Goal: Book appointment/travel/reservation

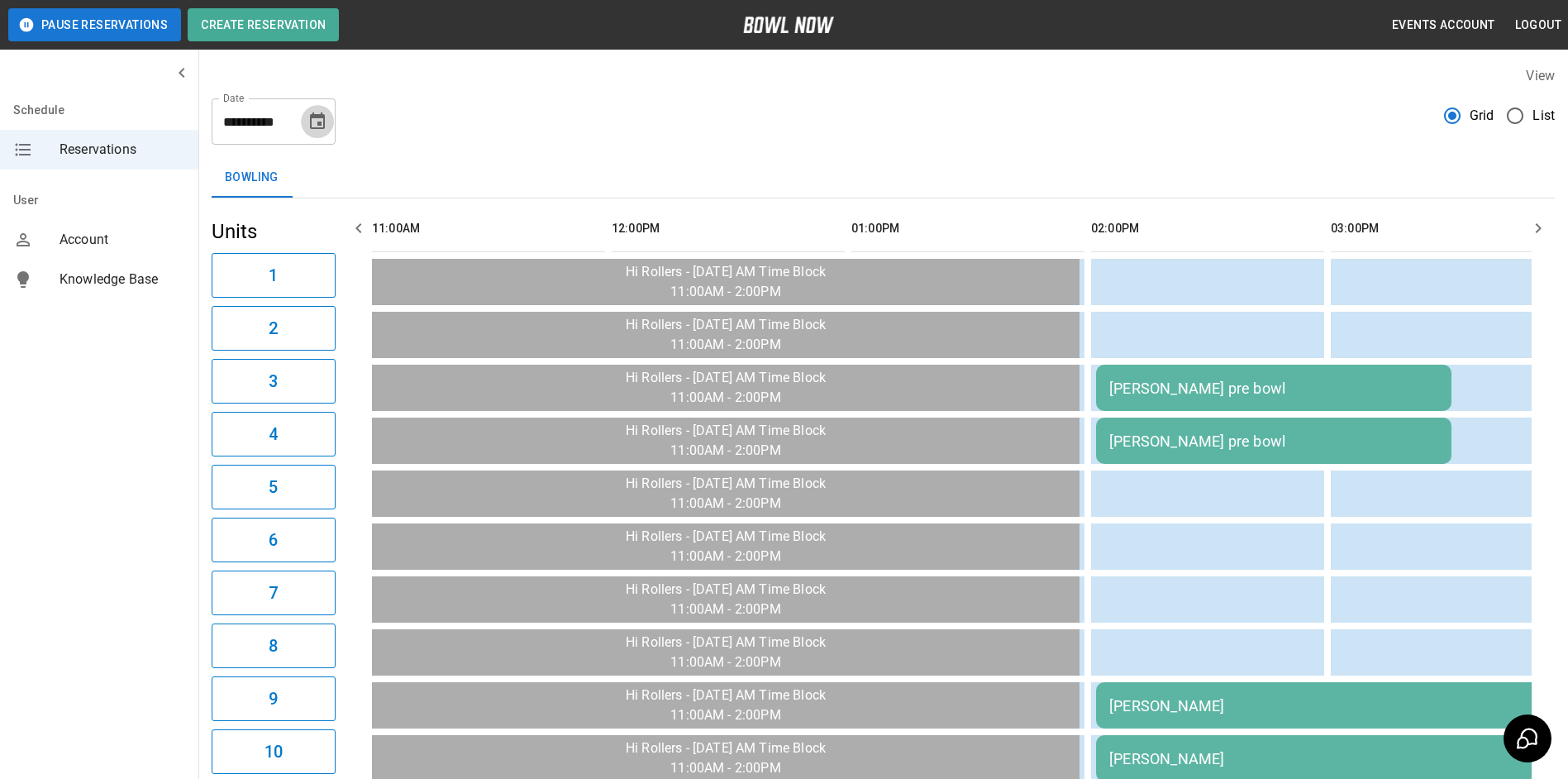
click at [318, 130] on icon "Choose date, selected date is Sep 17, 2025" at bounding box center [317, 122] width 20 height 20
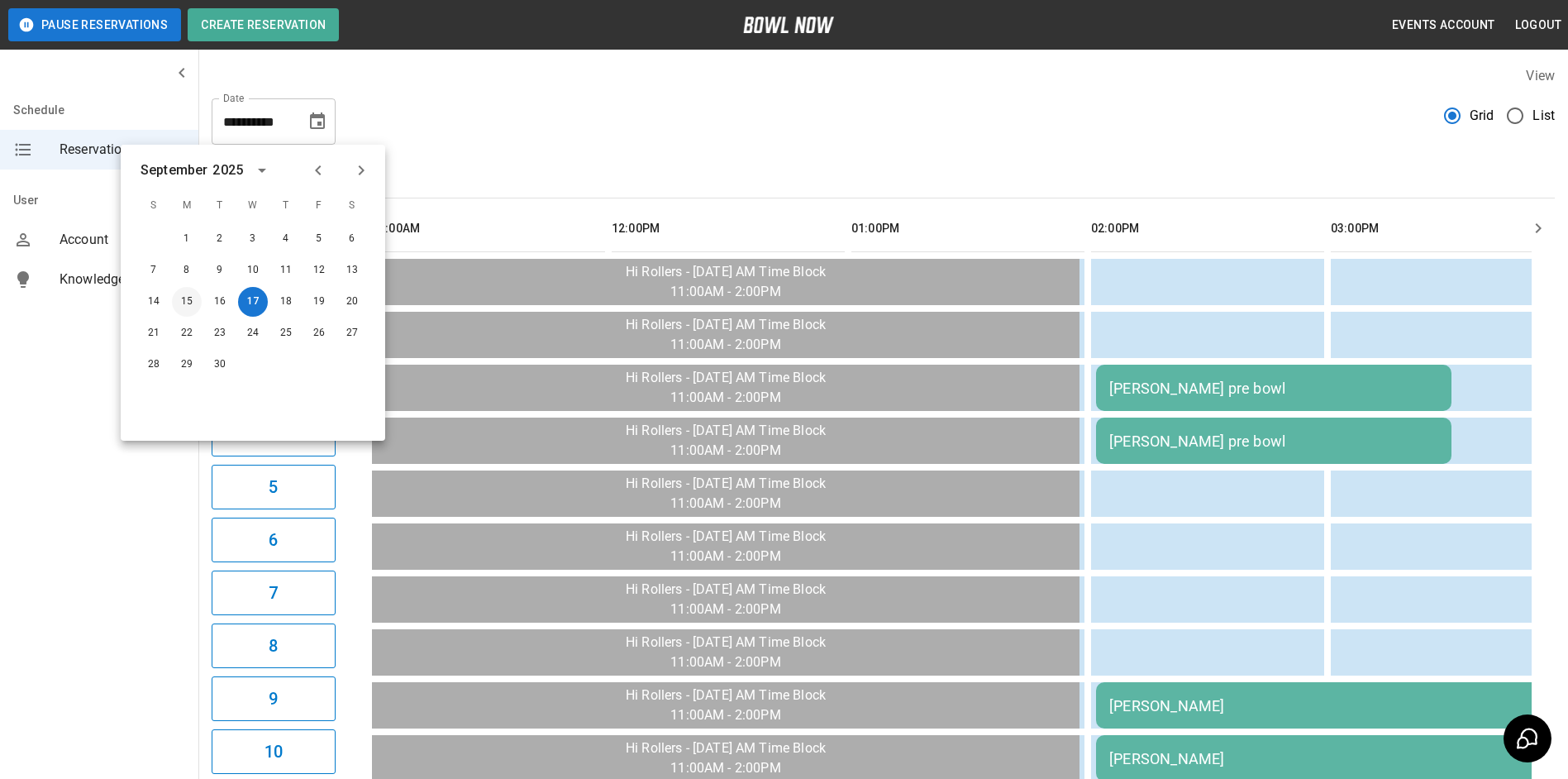
click at [191, 300] on button "15" at bounding box center [187, 302] width 30 height 30
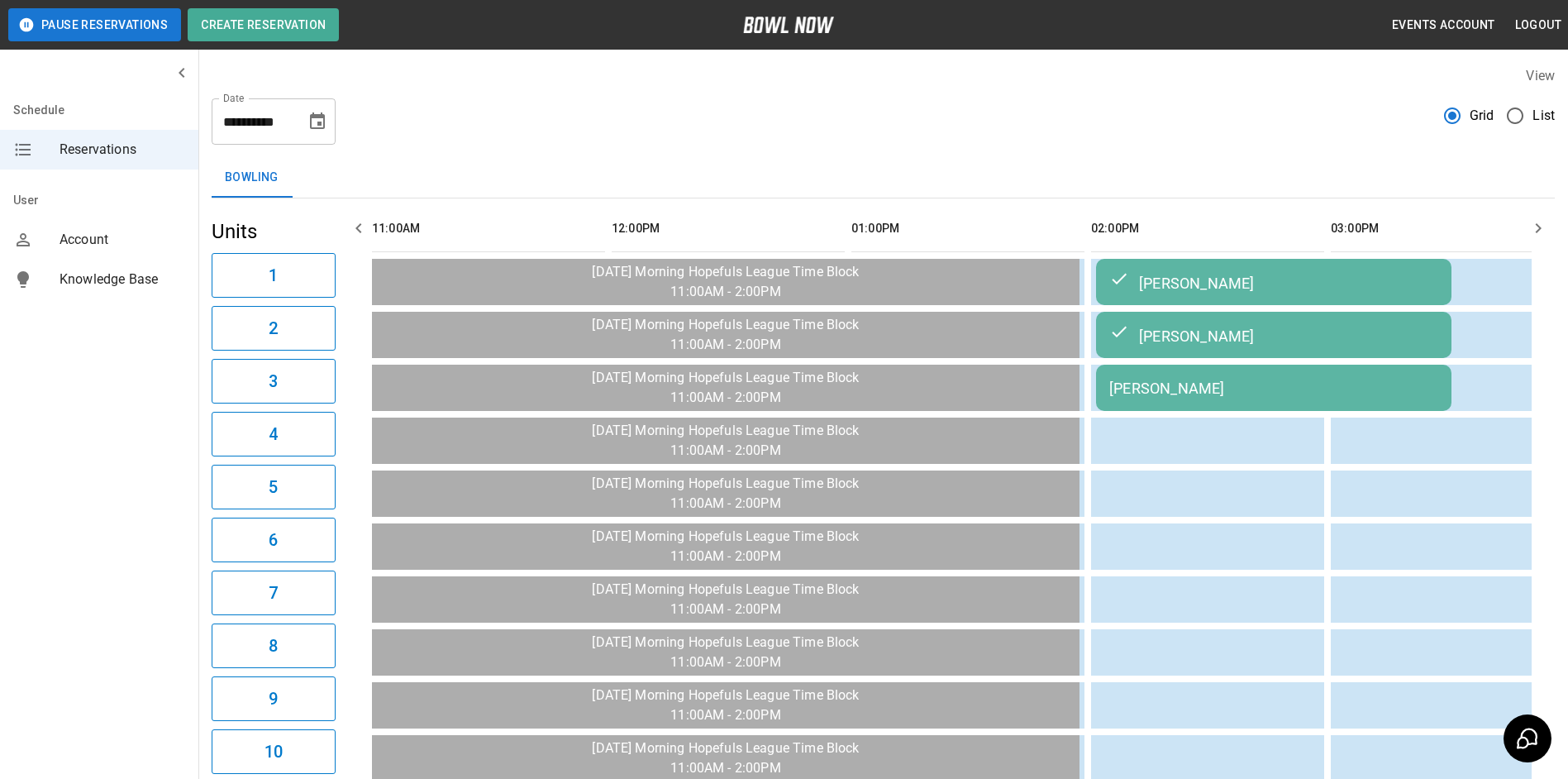
click at [1184, 390] on div "[PERSON_NAME]" at bounding box center [1274, 388] width 329 height 17
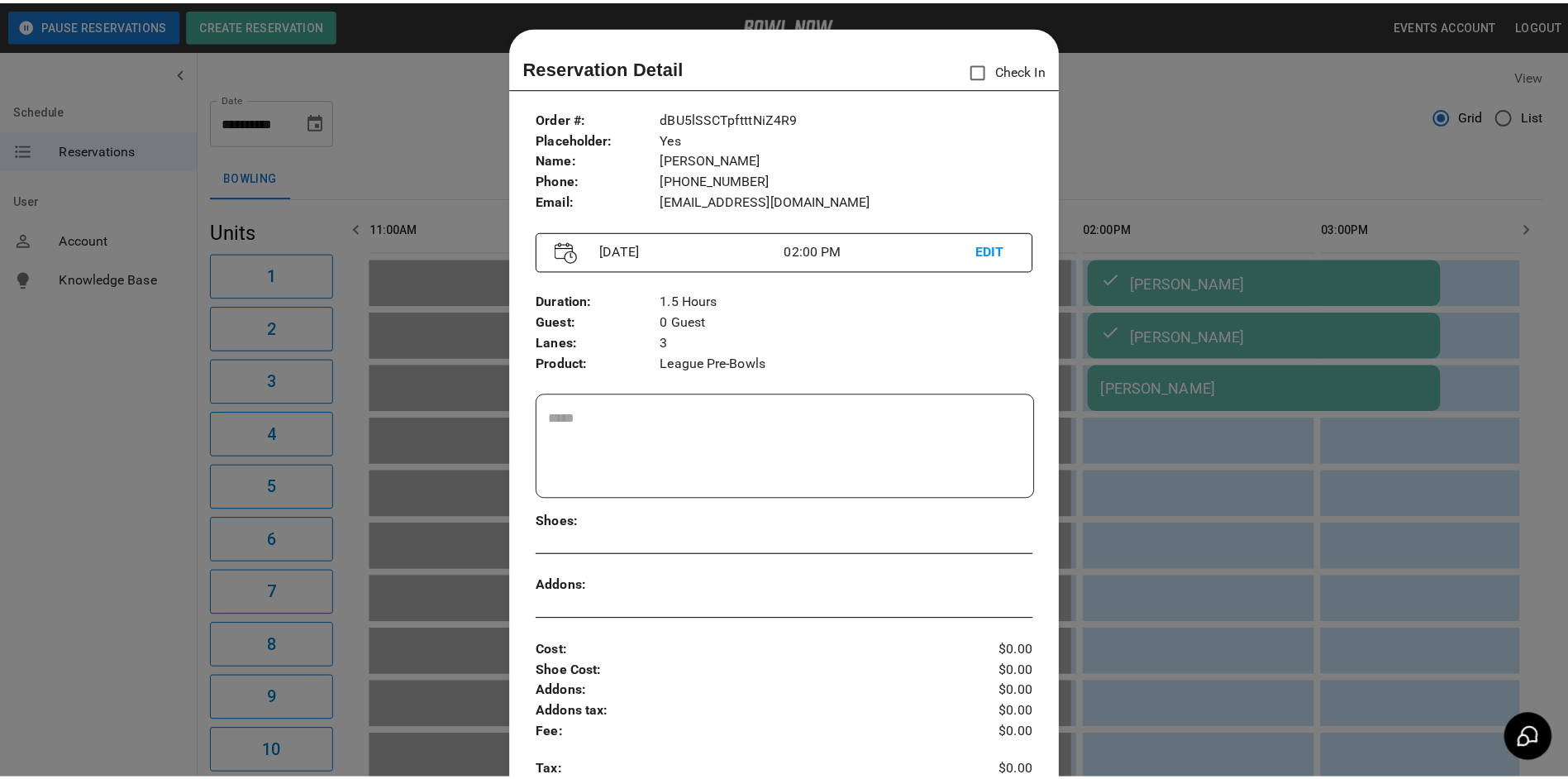
scroll to position [27, 0]
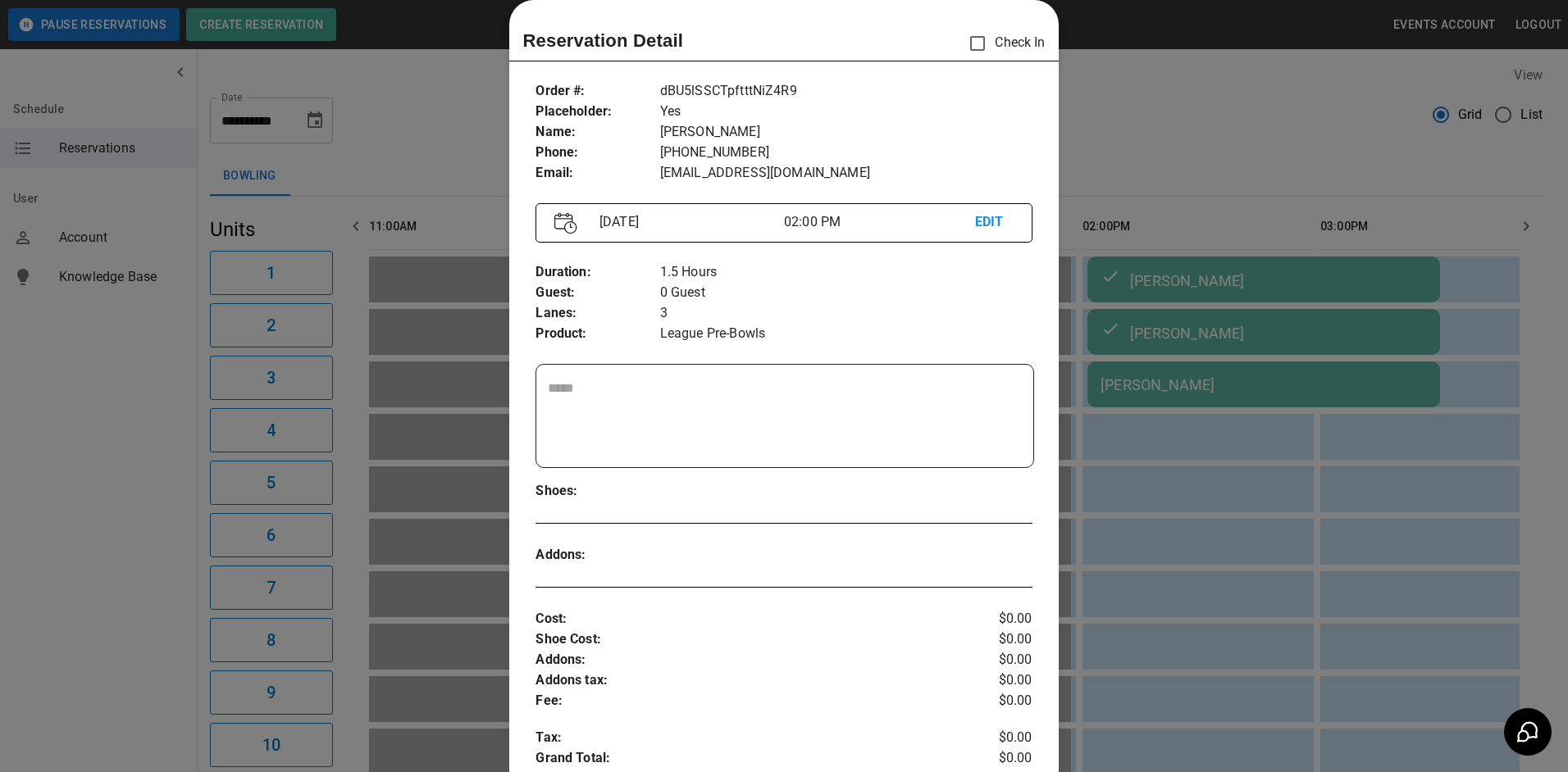
click at [1165, 182] on div at bounding box center [784, 386] width 1568 height 772
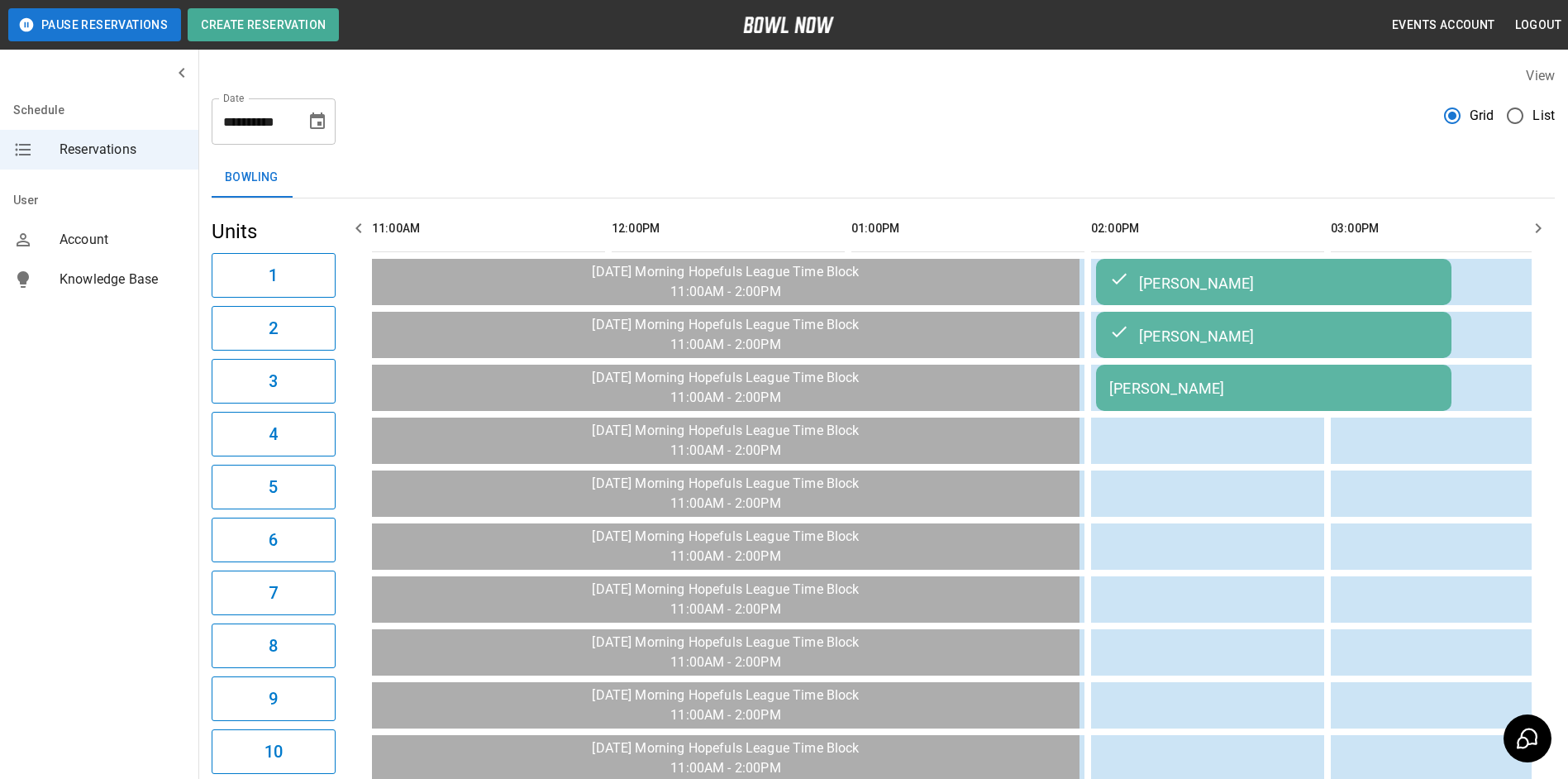
drag, startPoint x: 337, startPoint y: 123, endPoint x: 317, endPoint y: 123, distance: 20.0
click at [334, 123] on div "**********" at bounding box center [883, 115] width 1343 height 60
click at [314, 123] on icon "Choose date, selected date is Sep 15, 2025" at bounding box center [317, 122] width 20 height 20
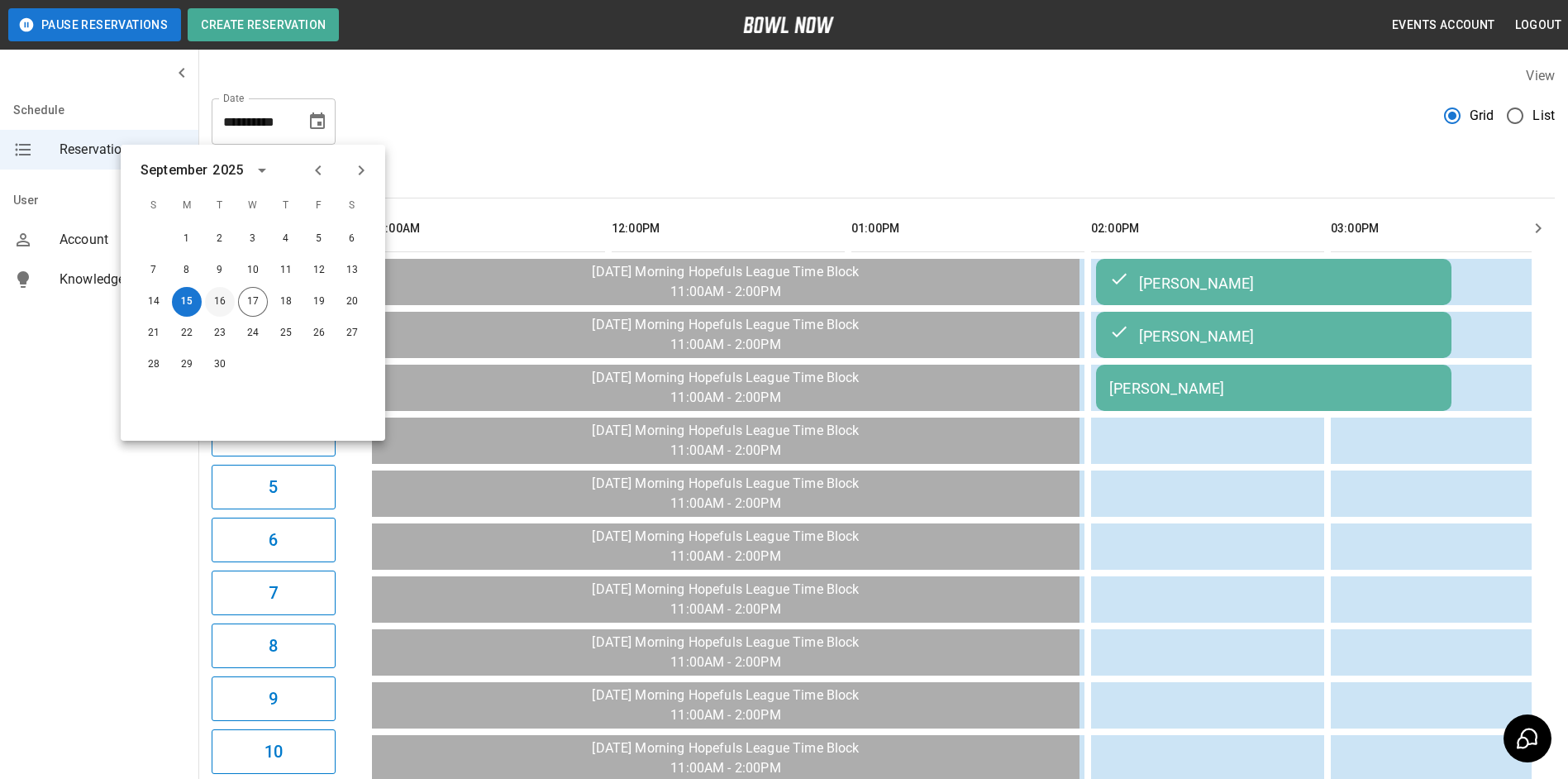
click at [220, 303] on button "16" at bounding box center [220, 302] width 30 height 30
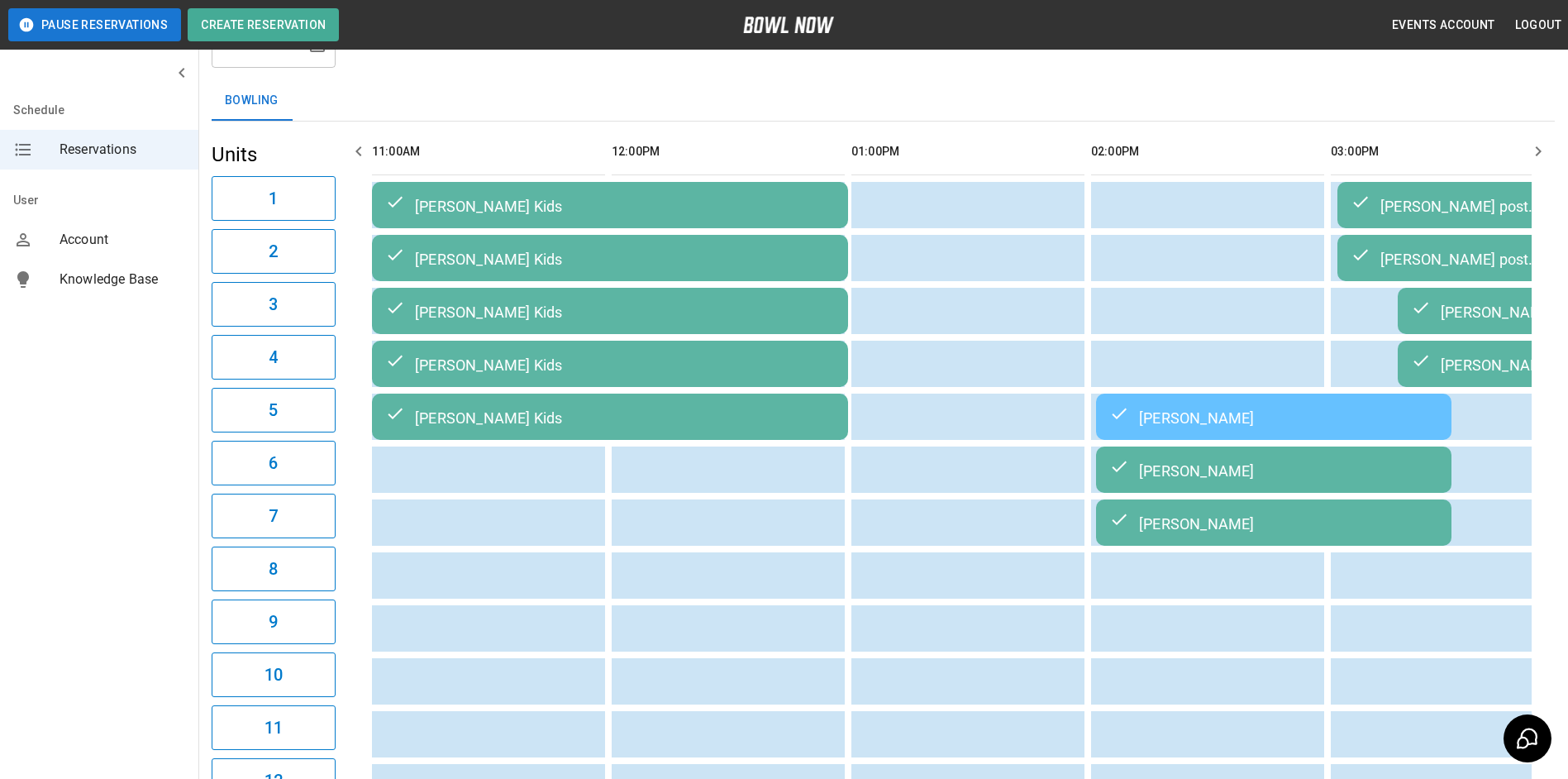
scroll to position [0, 0]
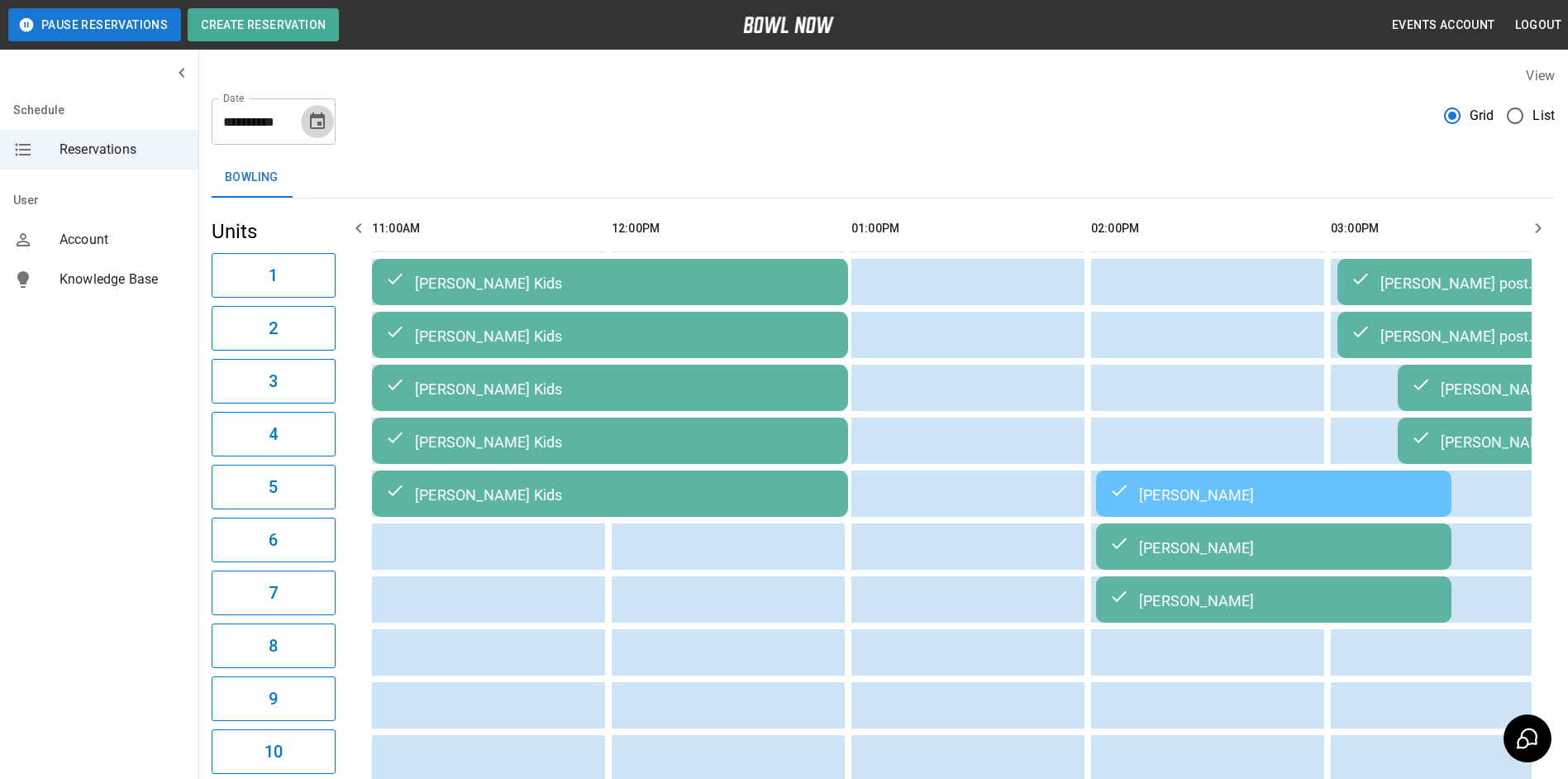
click at [317, 118] on icon "Choose date, selected date is Sep 16, 2025" at bounding box center [317, 121] width 15 height 17
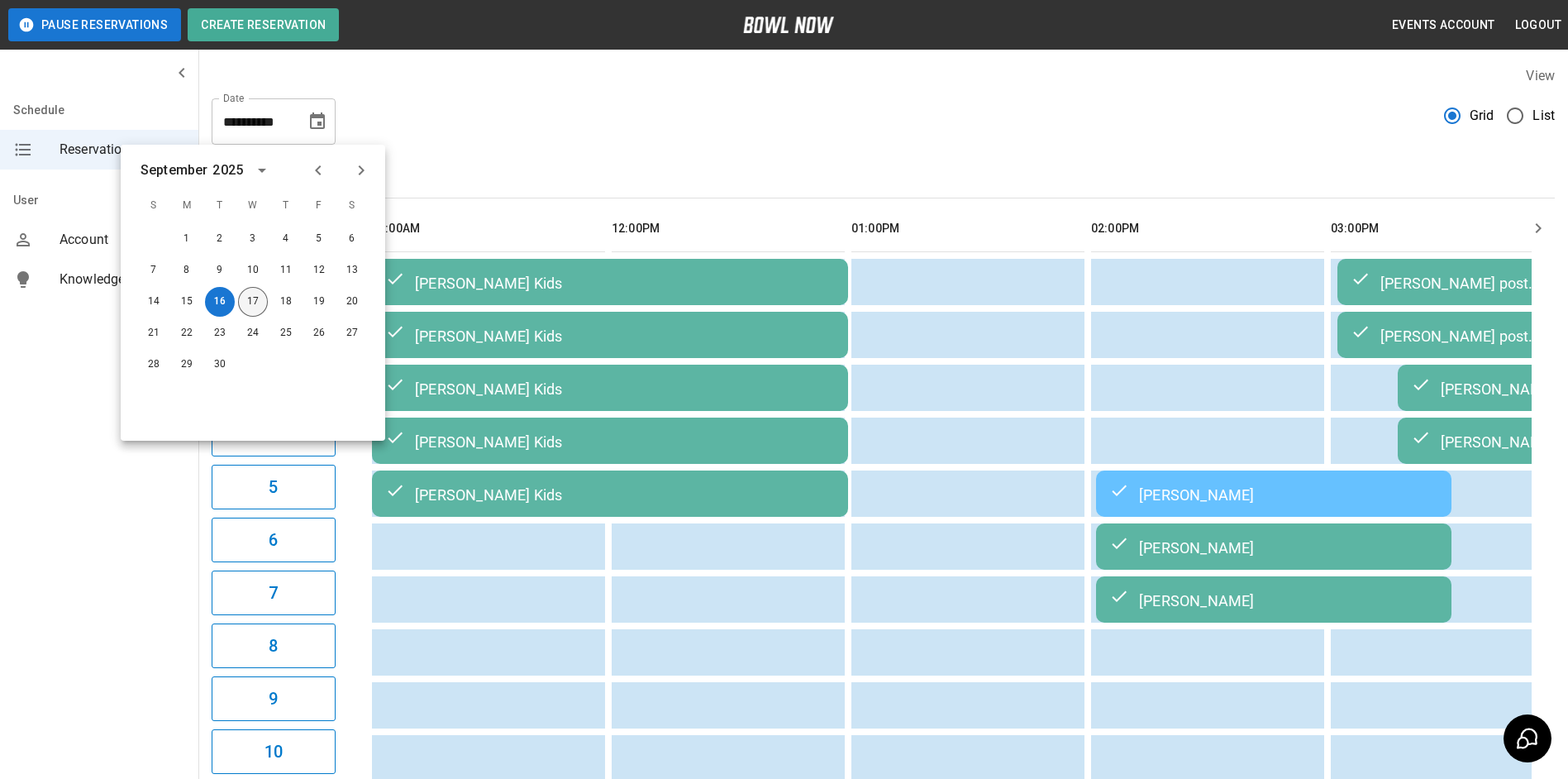
click at [257, 299] on button "17" at bounding box center [254, 302] width 30 height 30
type input "**********"
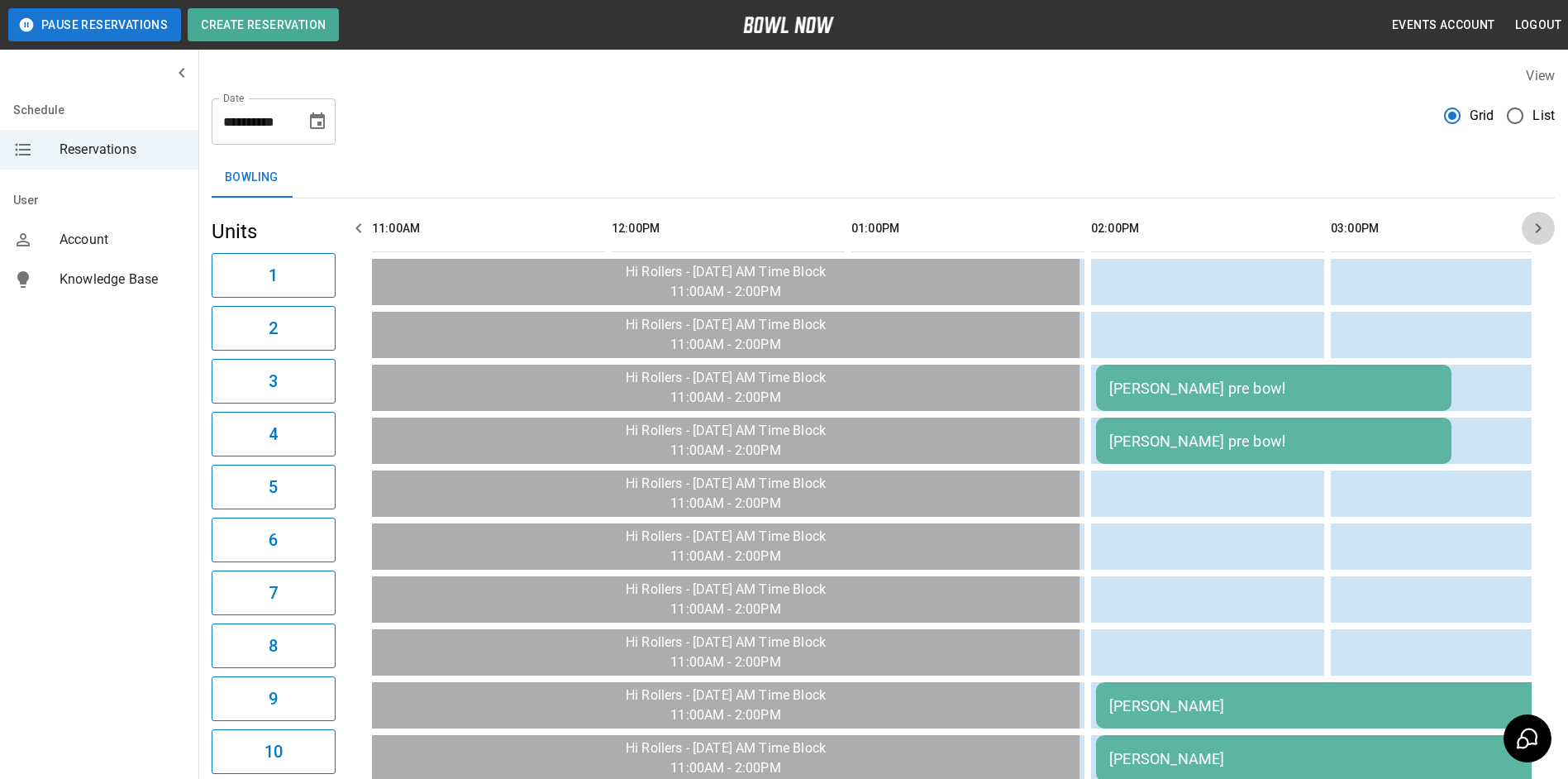
click at [1528, 238] on button "button" at bounding box center [1538, 228] width 33 height 33
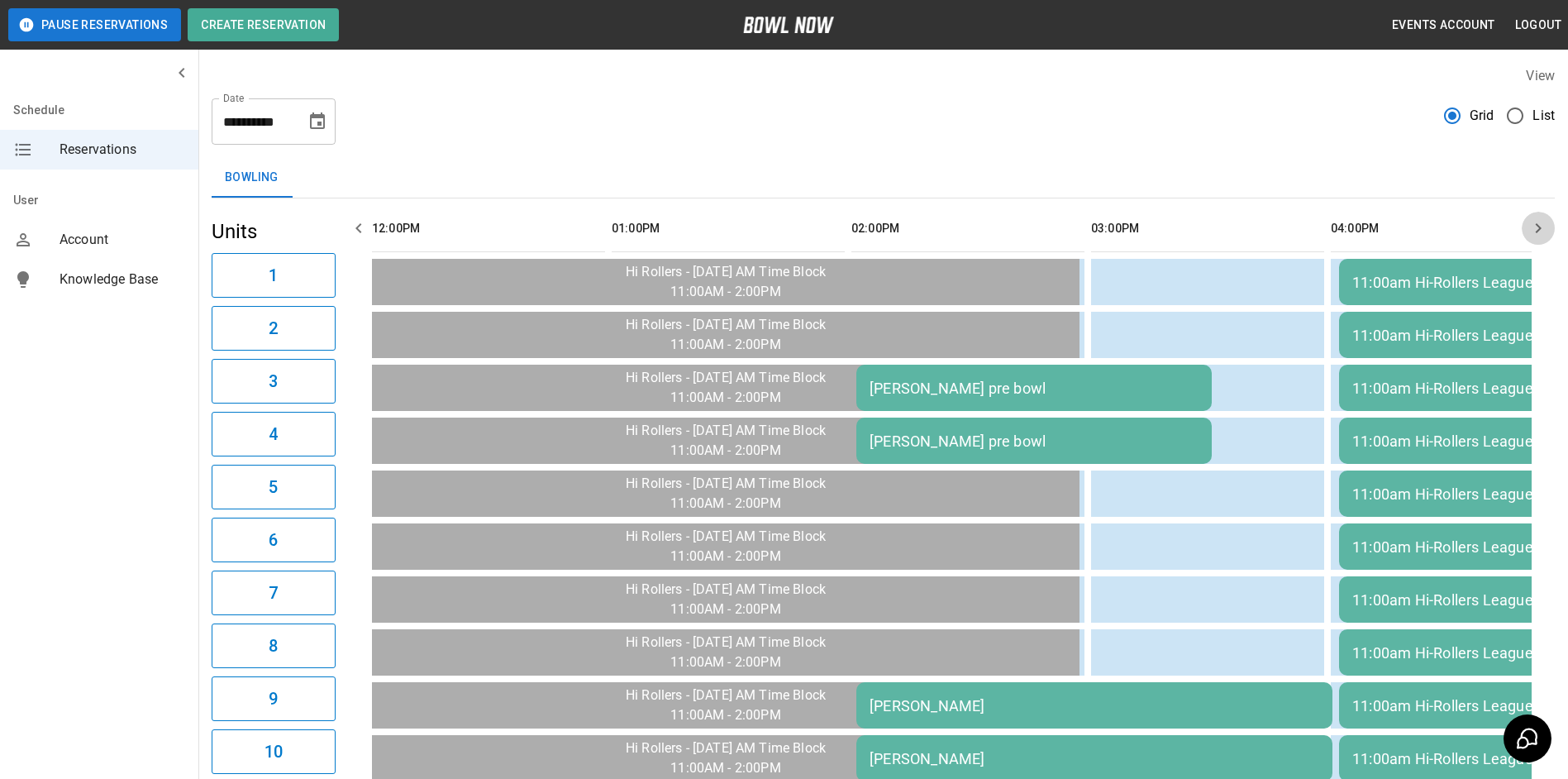
scroll to position [0, 240]
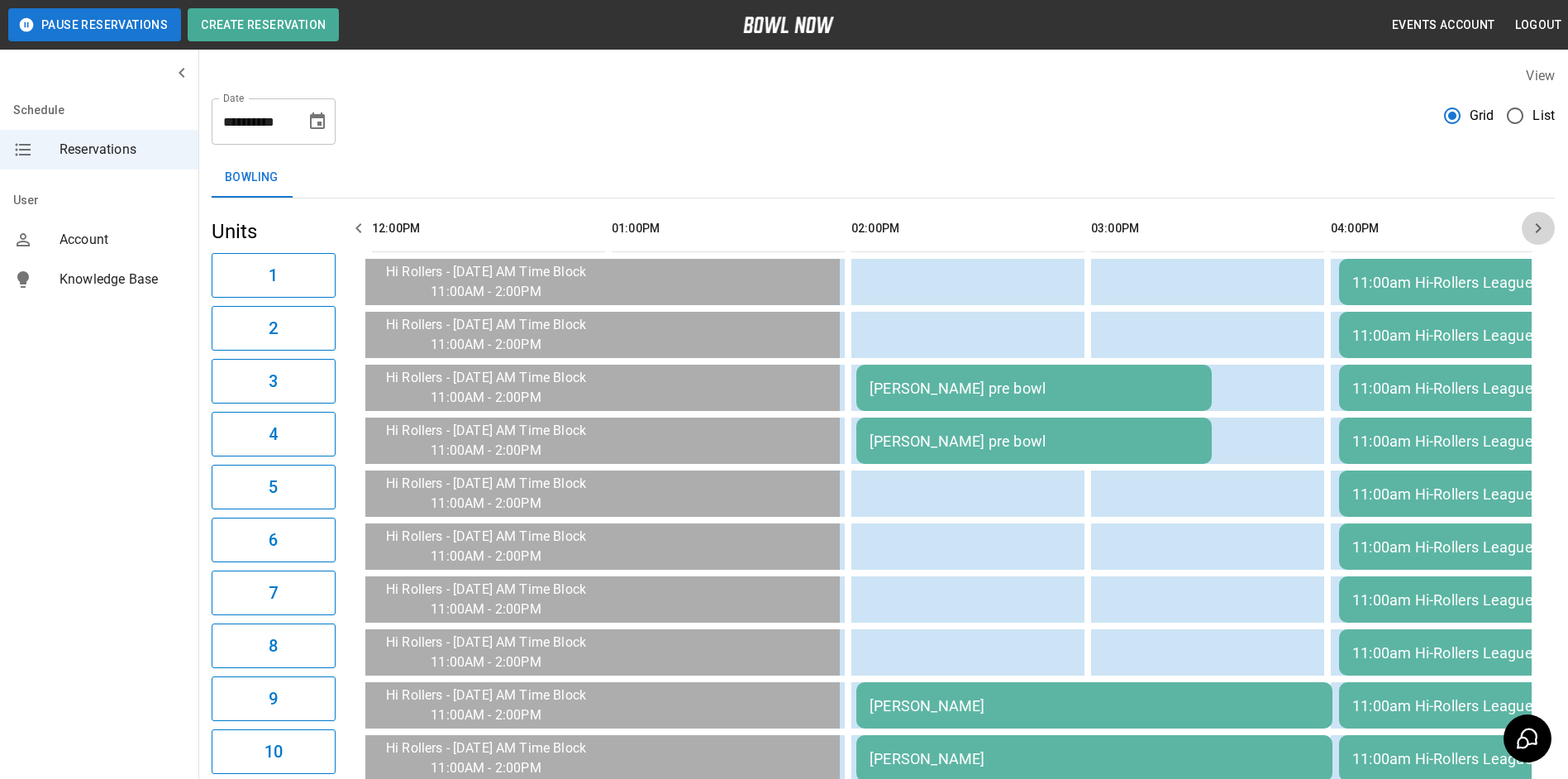
click at [1528, 237] on button "button" at bounding box center [1538, 228] width 33 height 33
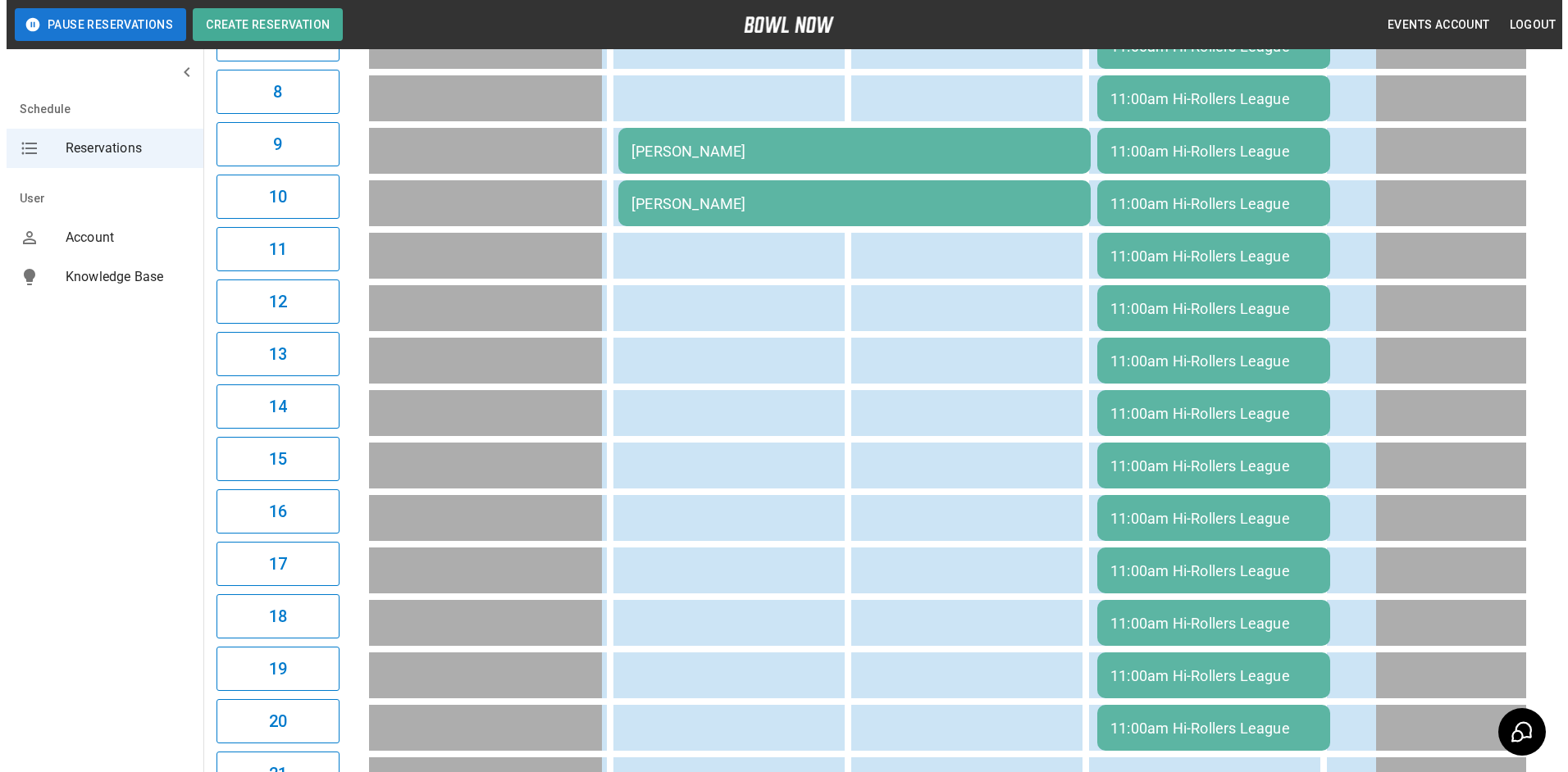
scroll to position [260, 0]
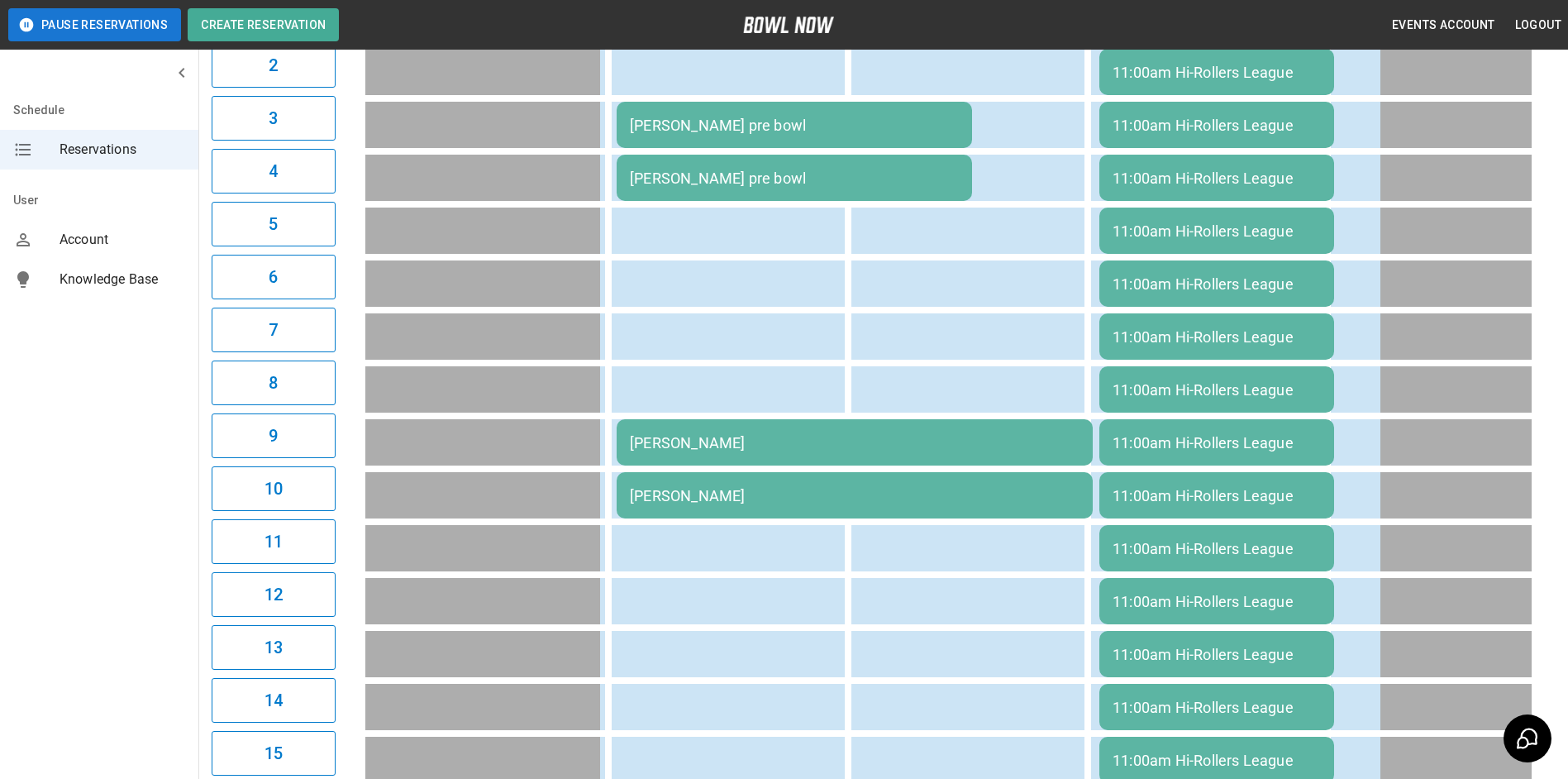
click at [1008, 428] on td "[PERSON_NAME]" at bounding box center [854, 442] width 476 height 46
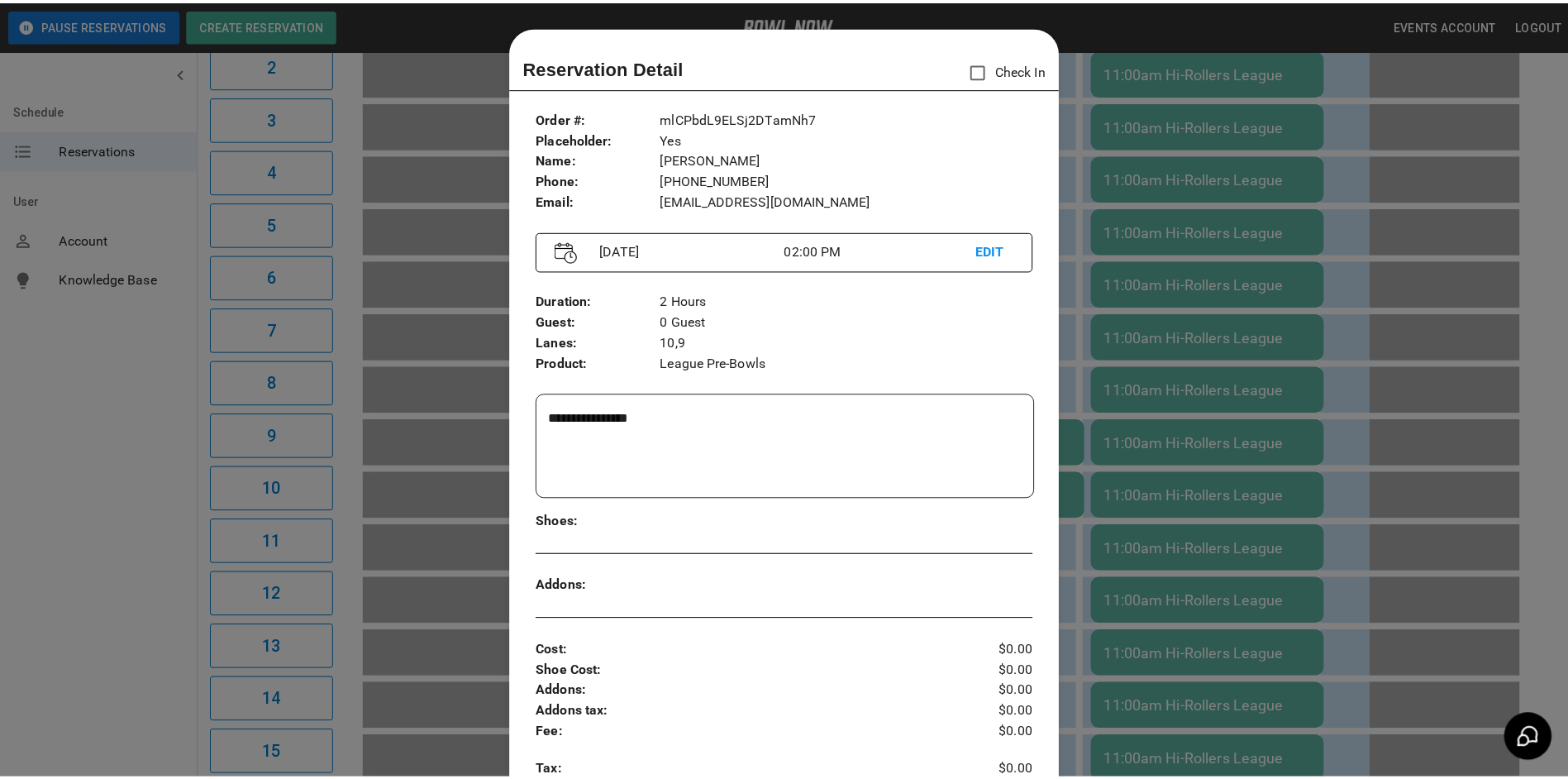
scroll to position [27, 0]
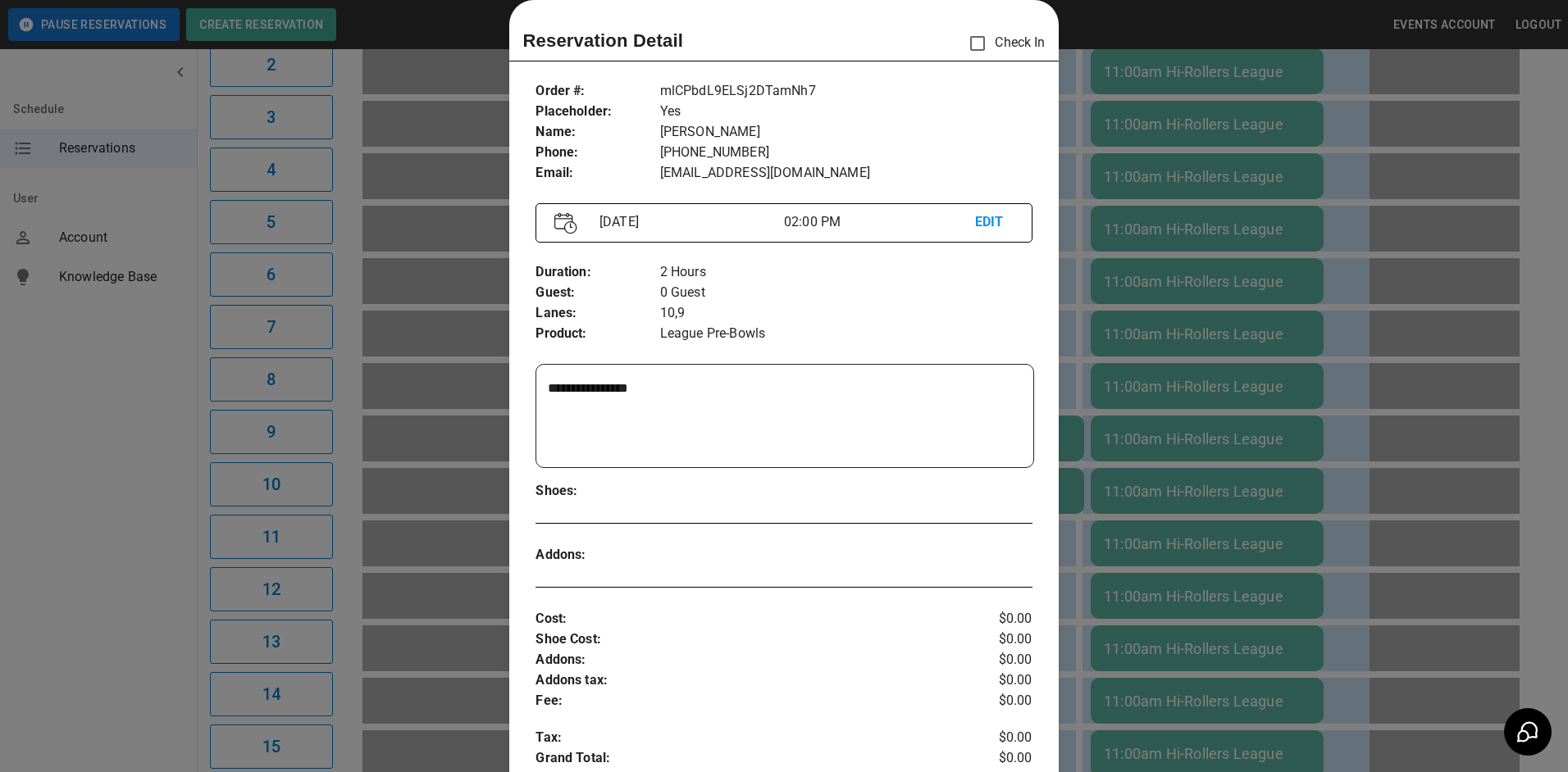
click at [1198, 324] on div at bounding box center [784, 386] width 1568 height 772
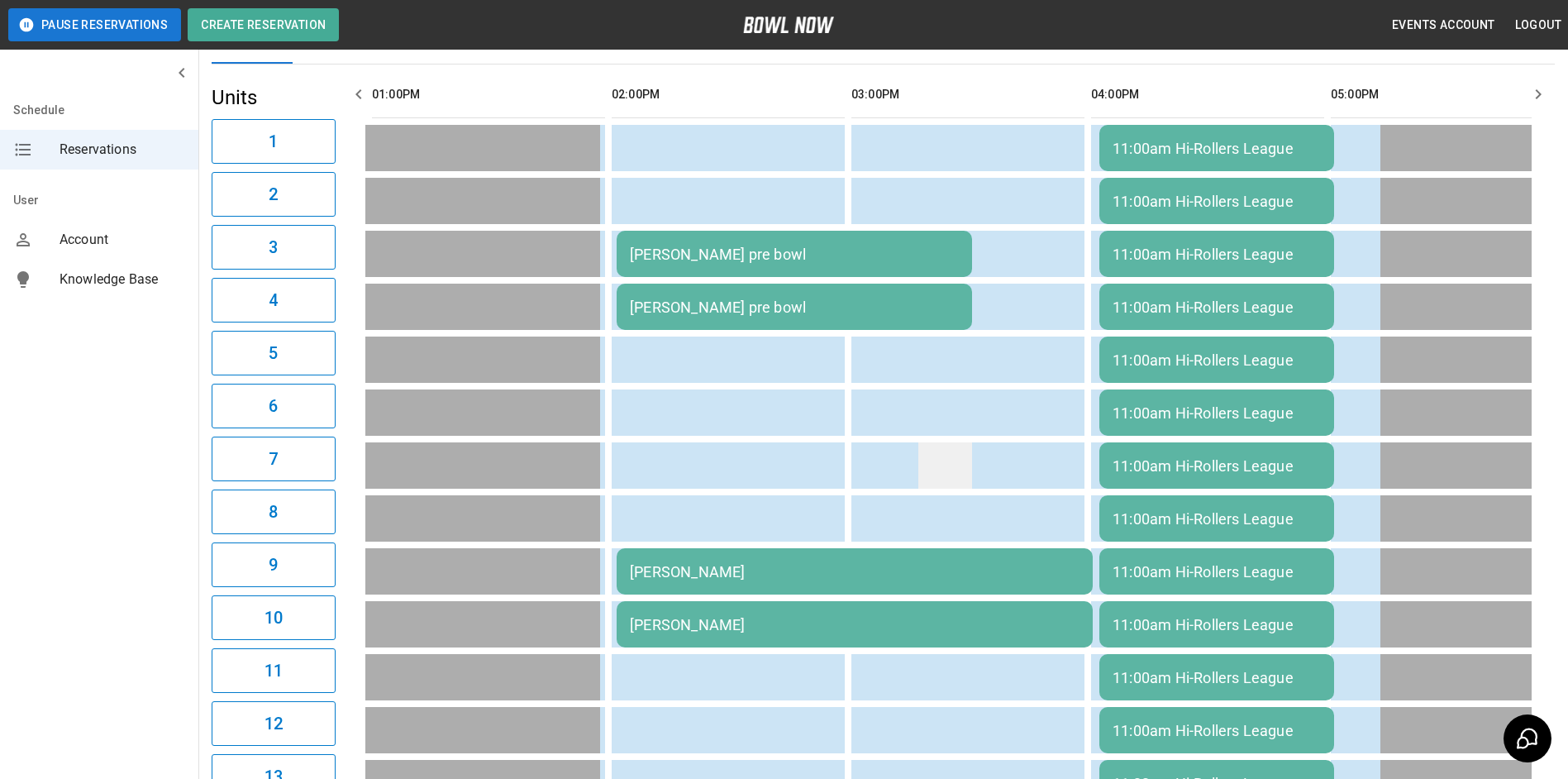
scroll to position [98, 0]
